Goal: Transaction & Acquisition: Purchase product/service

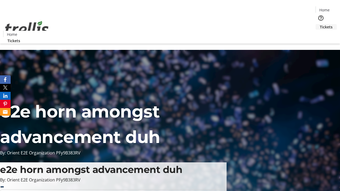
click at [320, 24] on span "Tickets" at bounding box center [326, 27] width 13 height 6
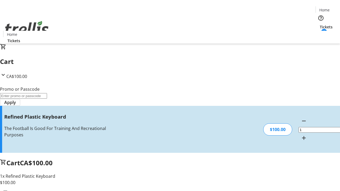
type input "FREE"
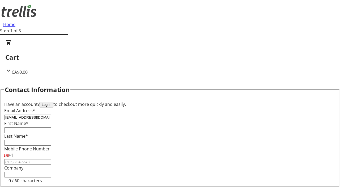
type input "[EMAIL_ADDRESS][DOMAIN_NAME]"
type input "[PERSON_NAME]"
